Goal: Navigation & Orientation: Find specific page/section

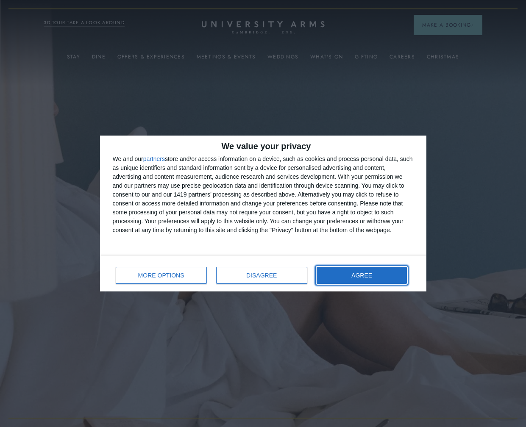
drag, startPoint x: 371, startPoint y: 273, endPoint x: 342, endPoint y: 184, distance: 93.1
click at [372, 272] on button "AGREE" at bounding box center [361, 275] width 91 height 17
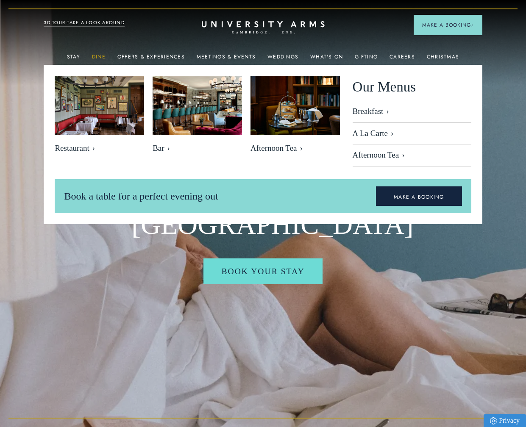
click at [105, 56] on link "Dine" at bounding box center [99, 59] width 14 height 11
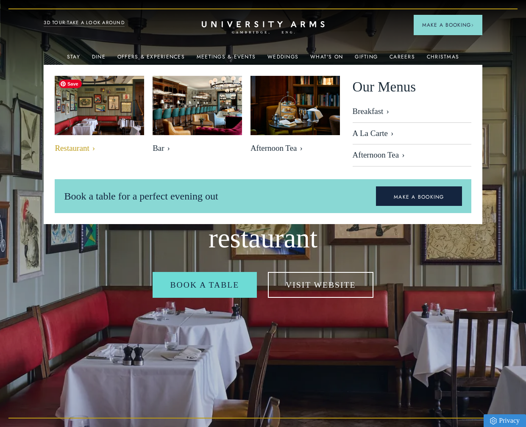
click at [97, 100] on img at bounding box center [99, 105] width 103 height 69
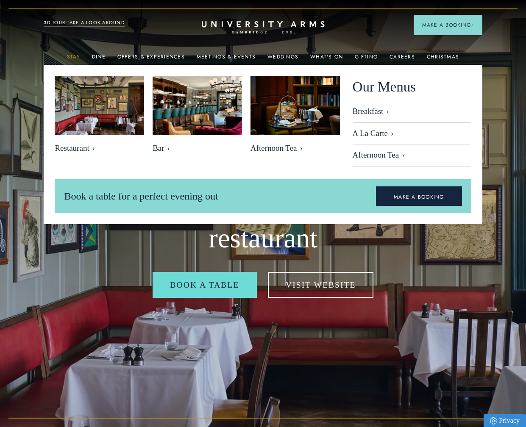
click at [75, 54] on link "Stay" at bounding box center [73, 59] width 13 height 11
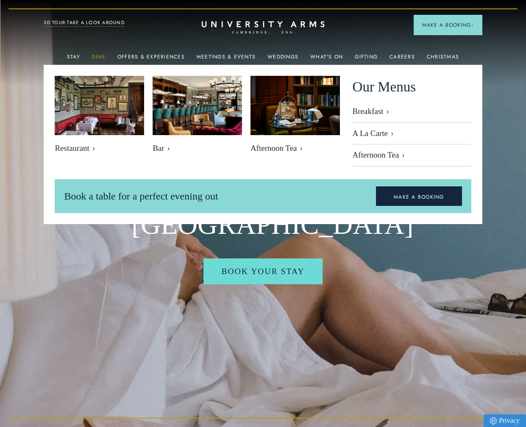
click at [99, 56] on link "Dine" at bounding box center [99, 59] width 14 height 11
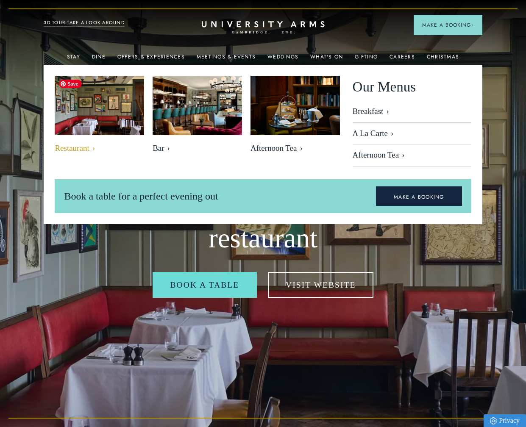
click at [107, 120] on img at bounding box center [99, 105] width 103 height 69
